Goal: Task Accomplishment & Management: Manage account settings

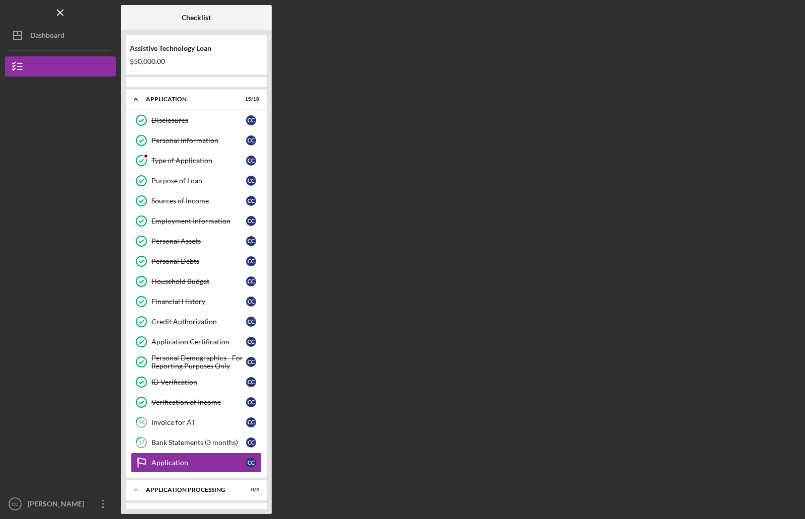
scroll to position [42, 0]
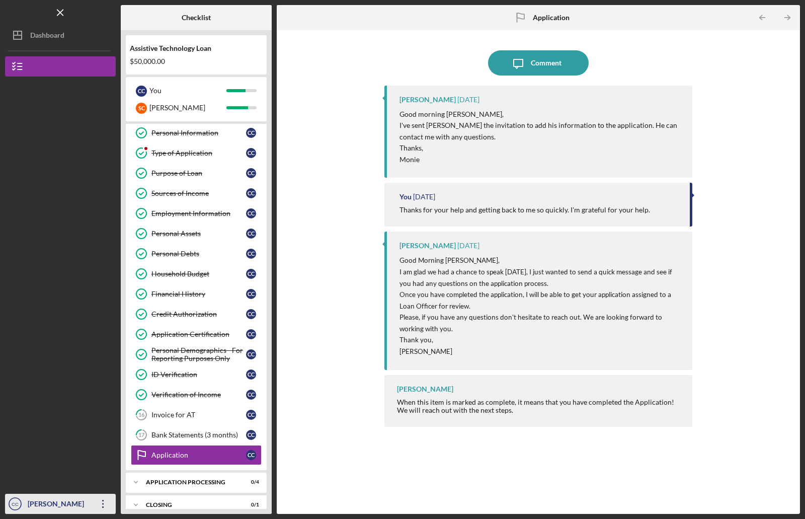
click at [45, 502] on div "[PERSON_NAME]" at bounding box center [57, 505] width 65 height 23
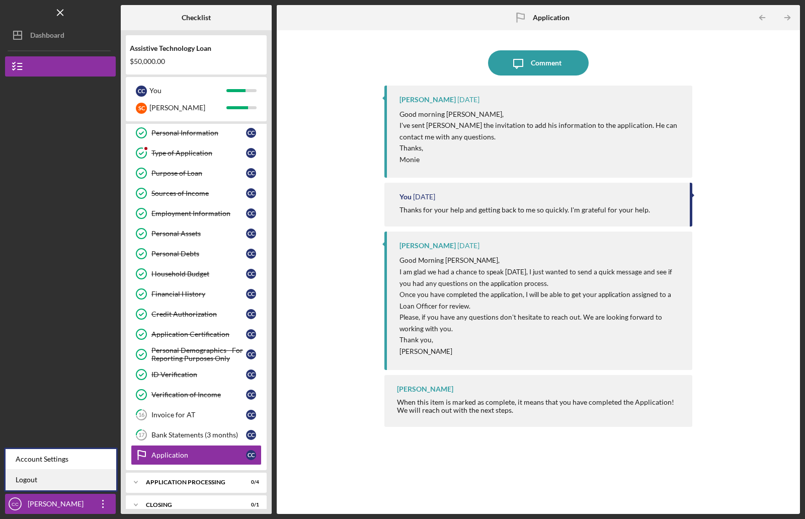
click at [23, 478] on link "Logout" at bounding box center [61, 480] width 111 height 21
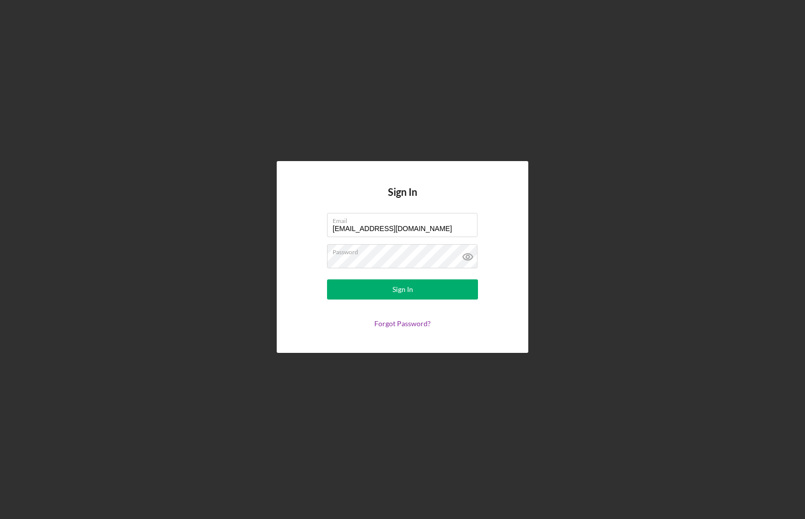
drag, startPoint x: 417, startPoint y: 226, endPoint x: 314, endPoint y: 221, distance: 102.8
click at [321, 221] on form "Email [EMAIL_ADDRESS][DOMAIN_NAME] Password Sign In Forgot Password?" at bounding box center [402, 270] width 201 height 115
type input "[EMAIL_ADDRESS][DOMAIN_NAME]"
click at [353, 287] on button "Sign In" at bounding box center [402, 289] width 151 height 20
